Goal: Check status: Check status

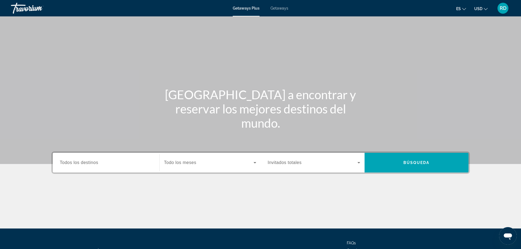
click at [504, 7] on span "RD" at bounding box center [503, 7] width 7 height 5
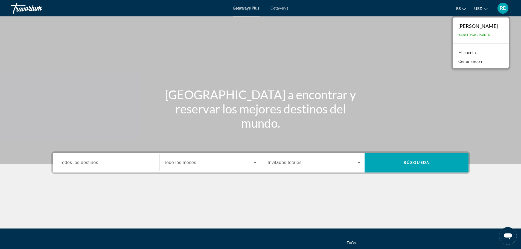
click at [474, 52] on link "Mi cuenta" at bounding box center [467, 52] width 23 height 7
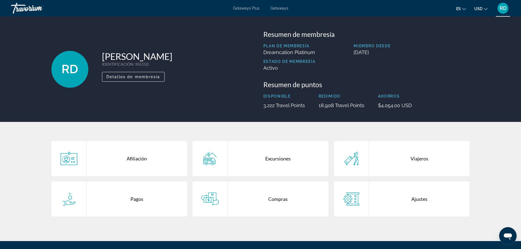
click at [275, 204] on div "Compras" at bounding box center [278, 199] width 101 height 35
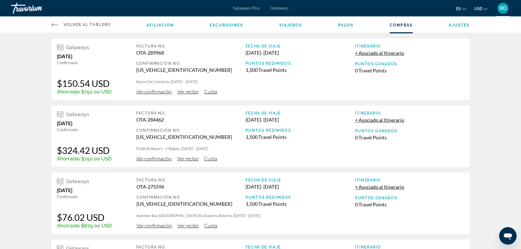
click at [159, 92] on span "Ver confirmación" at bounding box center [154, 92] width 36 height 6
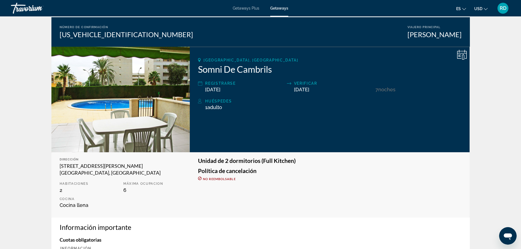
scroll to position [6, 0]
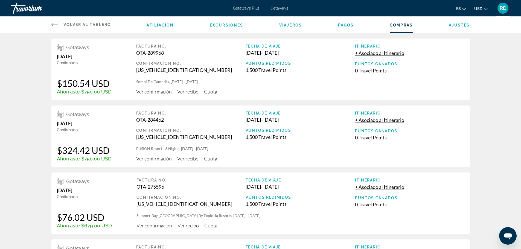
click at [183, 90] on span "Ver recibo" at bounding box center [187, 92] width 21 height 6
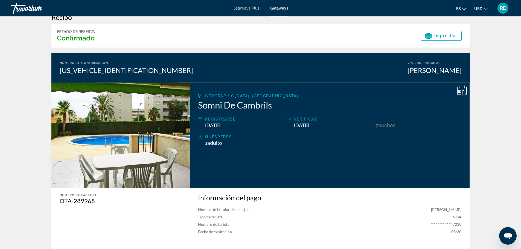
scroll to position [2, 0]
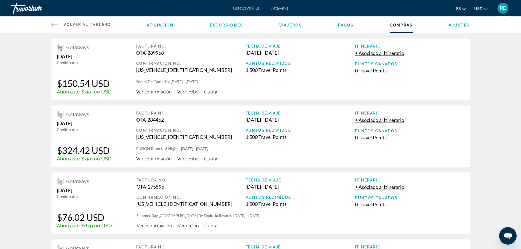
click at [156, 160] on span "Ver confirmación" at bounding box center [154, 159] width 36 height 6
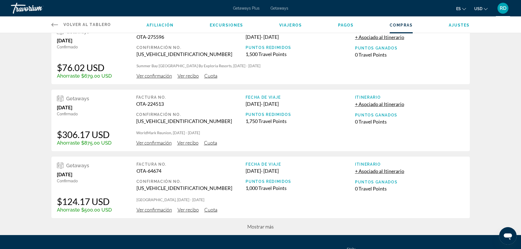
scroll to position [137, 0]
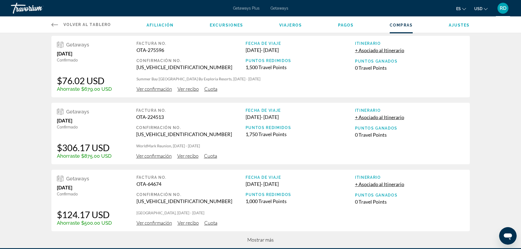
click at [152, 90] on span "Ver confirmación" at bounding box center [155, 89] width 36 height 6
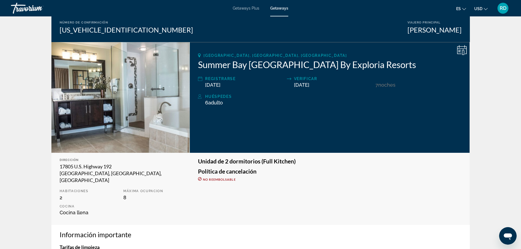
scroll to position [27, 0]
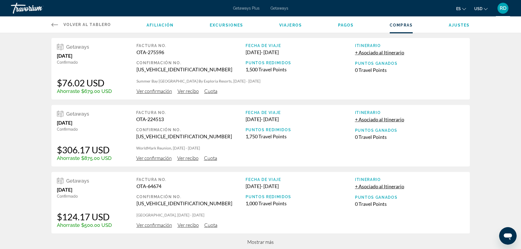
scroll to position [137, 0]
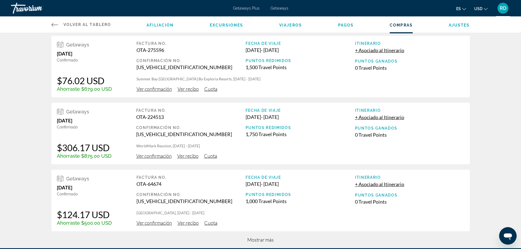
click at [186, 90] on span "Ver recibo" at bounding box center [188, 89] width 21 height 6
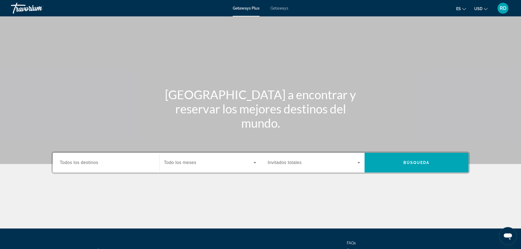
click at [503, 9] on span "RD" at bounding box center [503, 7] width 7 height 5
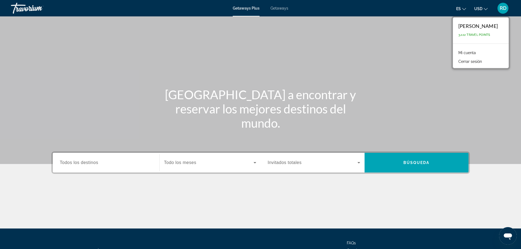
click at [466, 52] on link "Mi cuenta" at bounding box center [467, 52] width 23 height 7
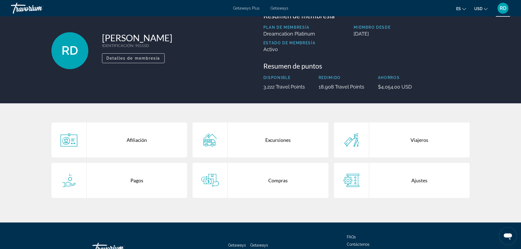
scroll to position [27, 0]
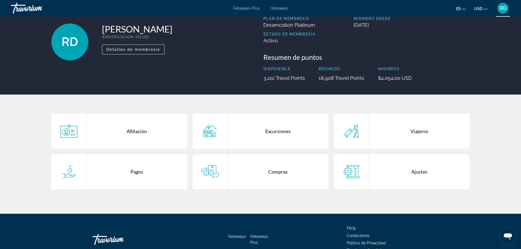
click at [275, 174] on div "Compras" at bounding box center [278, 171] width 101 height 35
